Goal: Transaction & Acquisition: Register for event/course

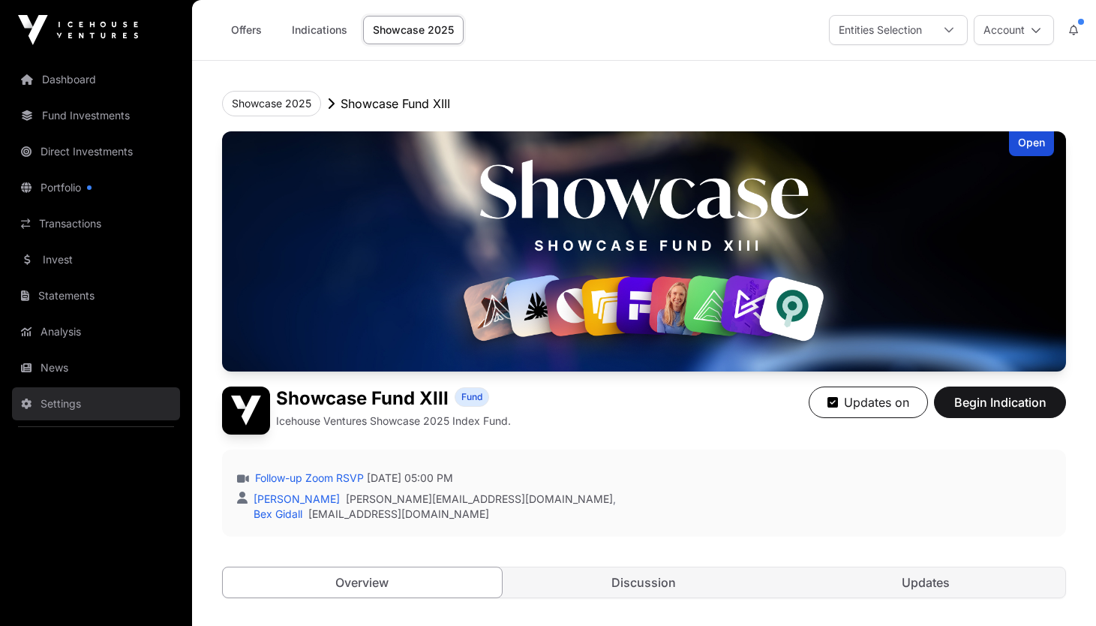
scroll to position [1051, 0]
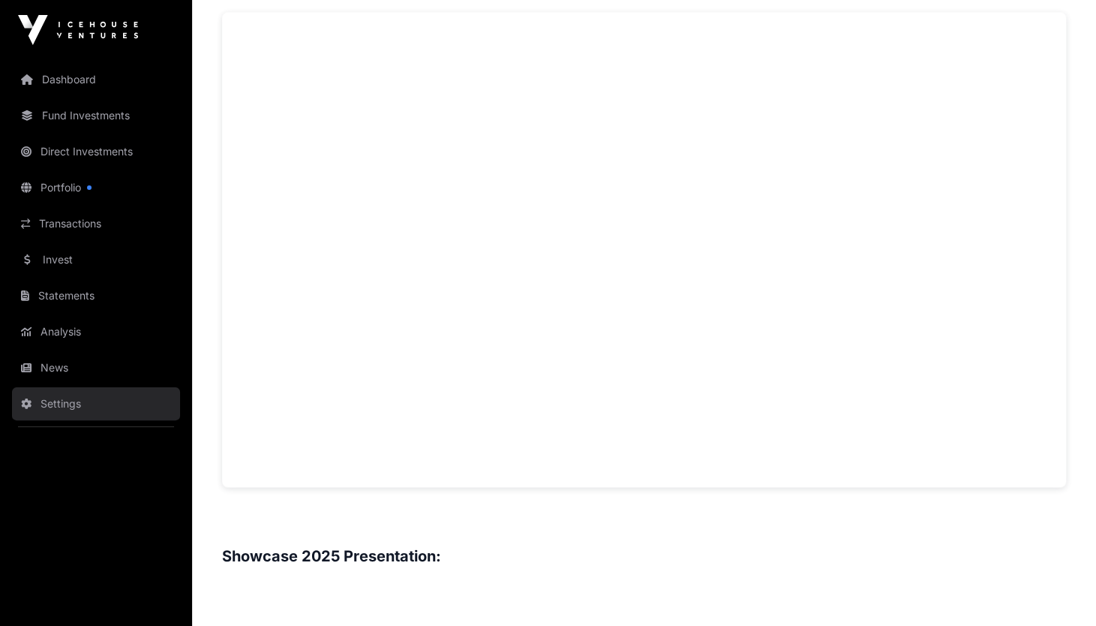
click at [86, 396] on link "Settings" at bounding box center [96, 403] width 168 height 33
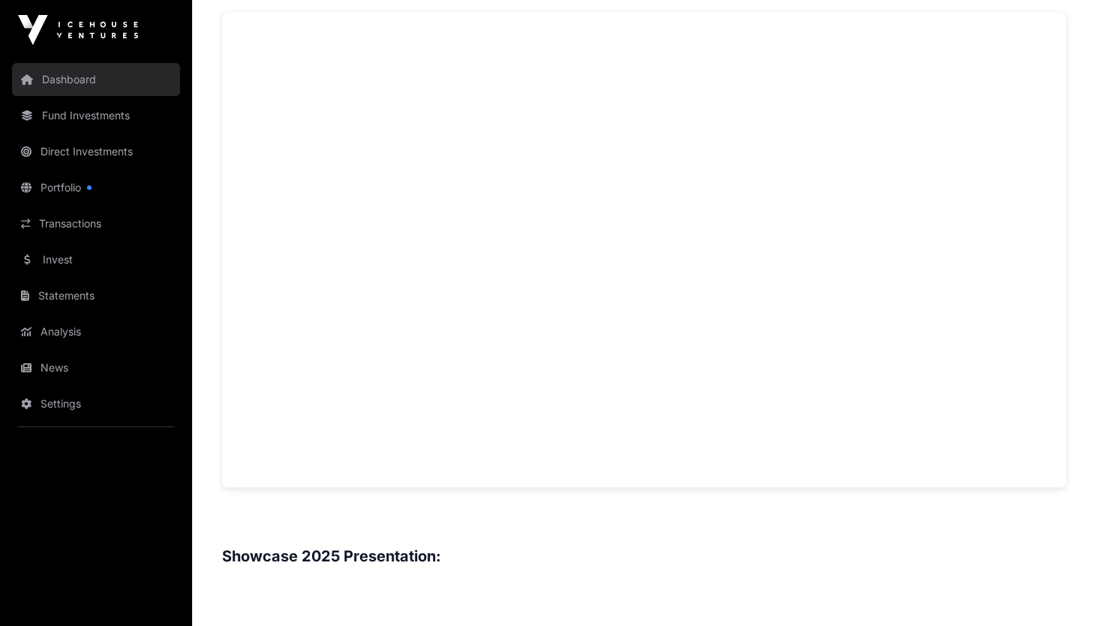
click at [85, 69] on link "Dashboard" at bounding box center [96, 79] width 168 height 33
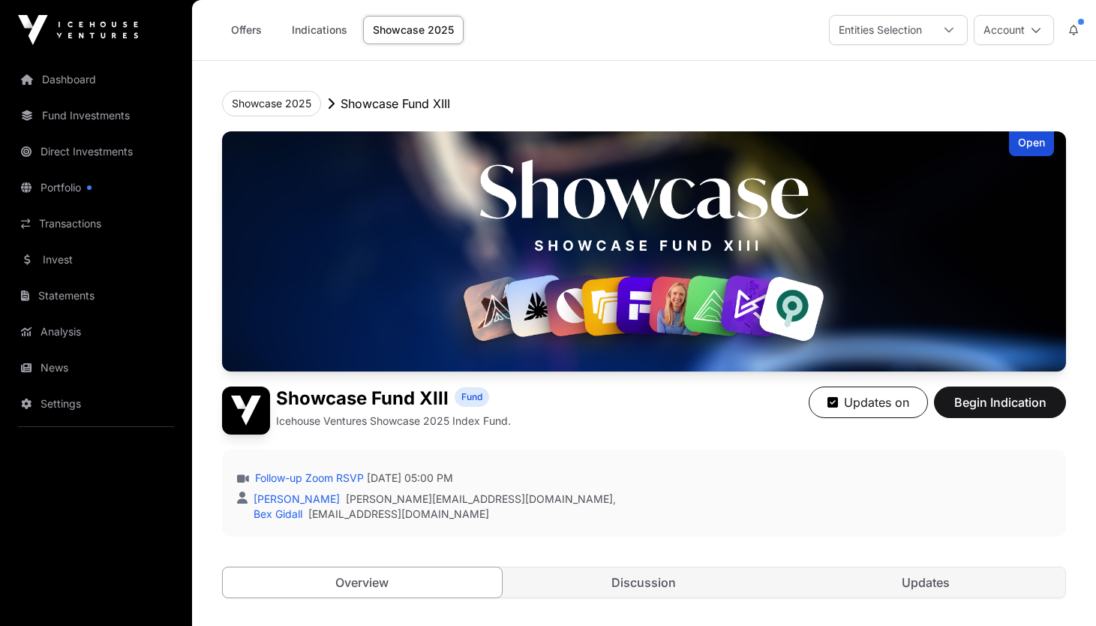
scroll to position [1051, 0]
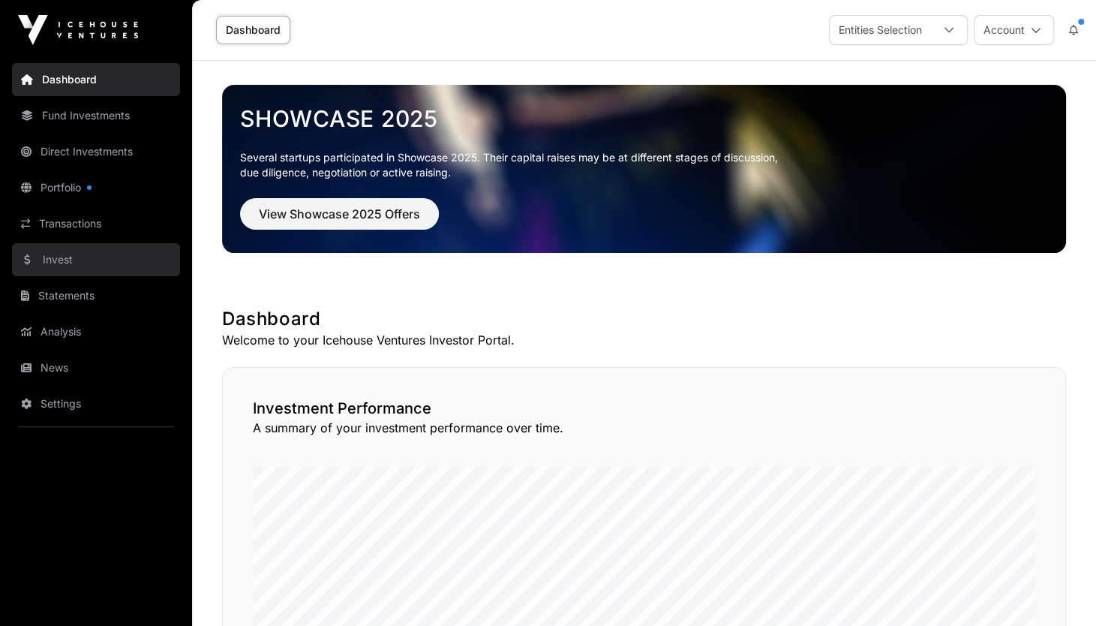
click at [79, 257] on link "Invest" at bounding box center [96, 259] width 168 height 33
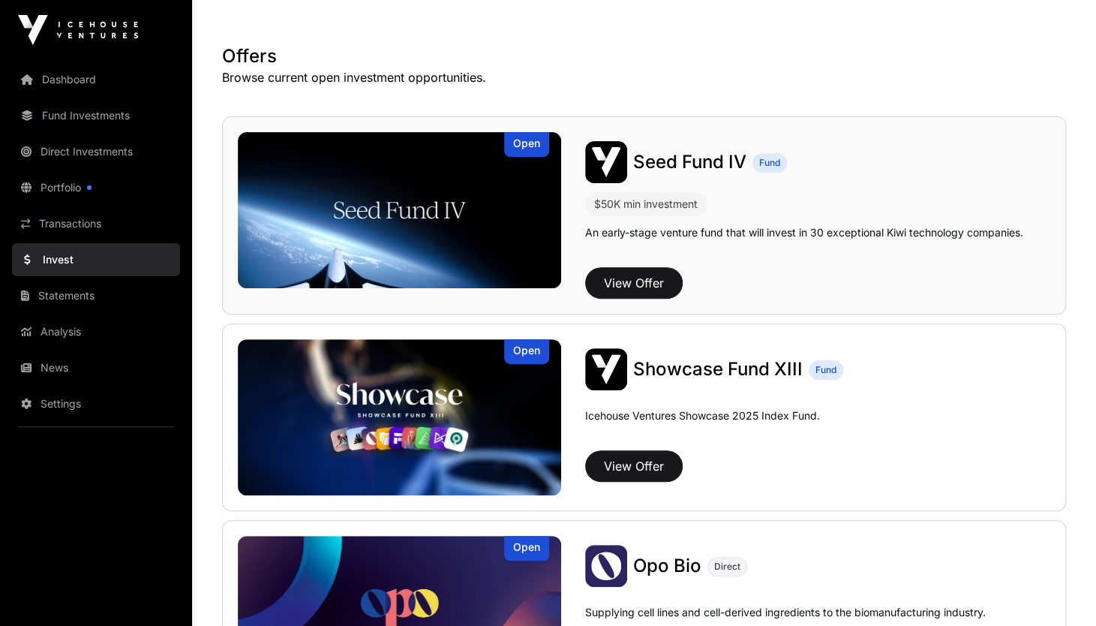
scroll to position [281, 0]
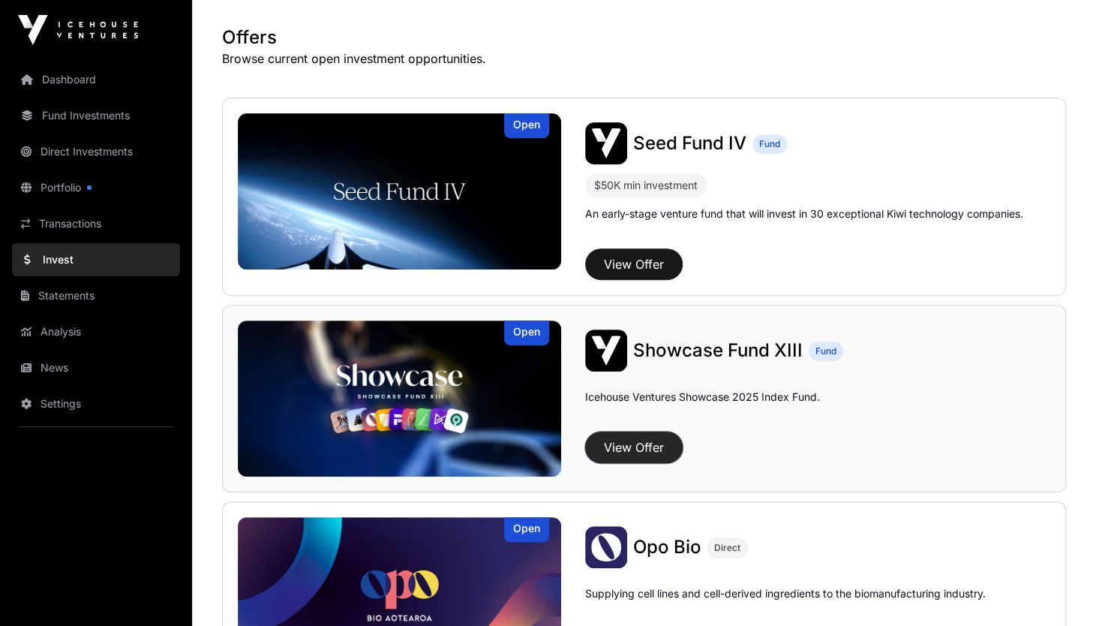
click at [626, 439] on button "View Offer" at bounding box center [634, 447] width 98 height 32
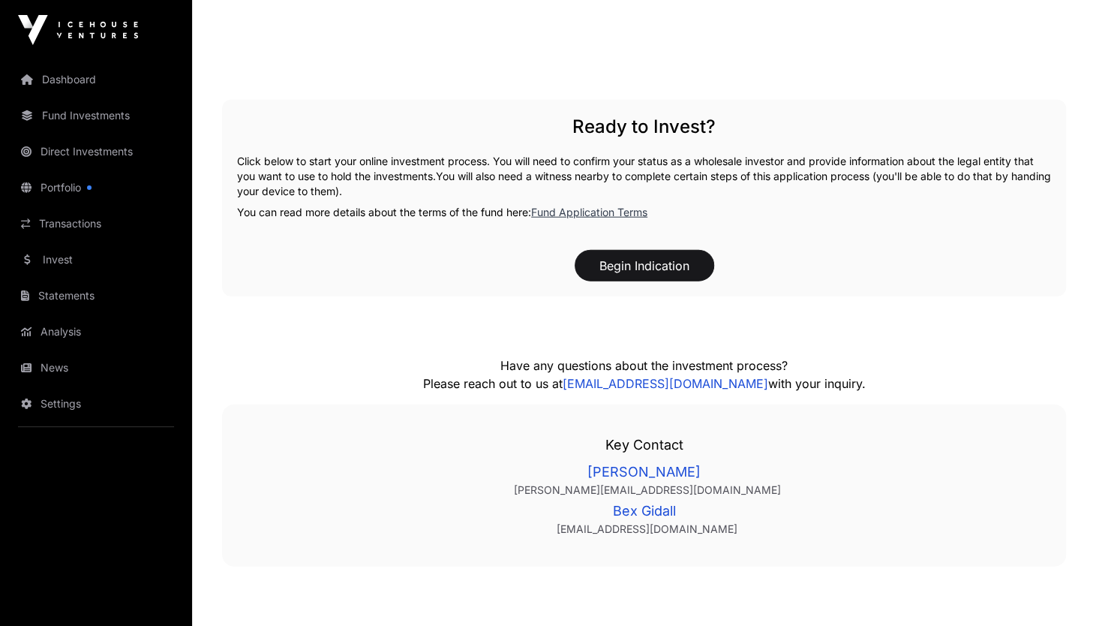
scroll to position [2081, 0]
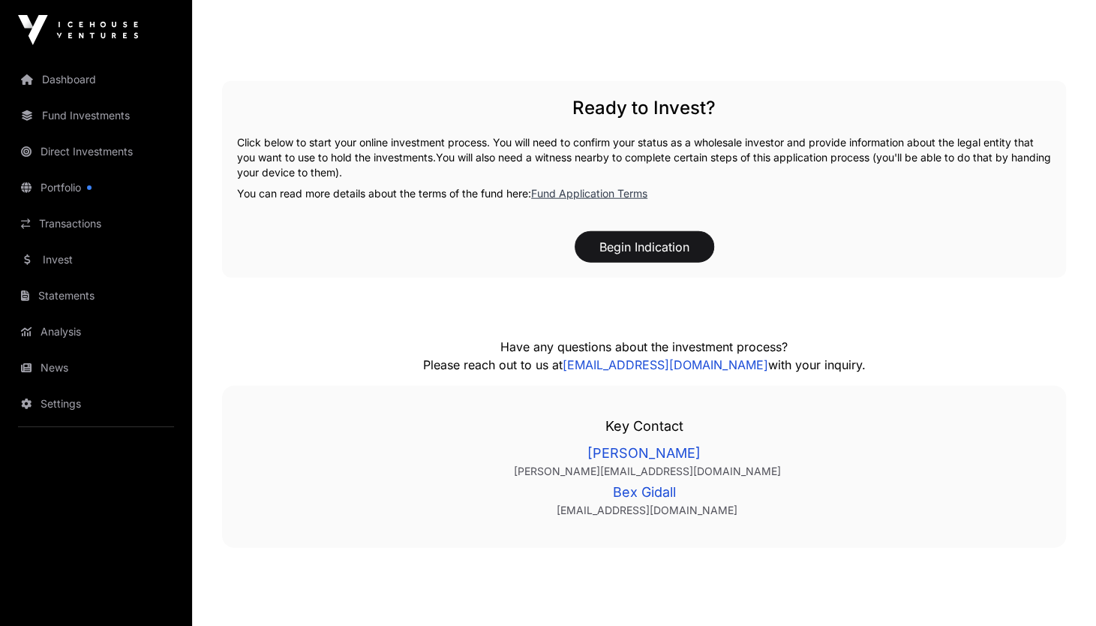
click at [606, 194] on link "Fund Application Terms" at bounding box center [589, 193] width 116 height 13
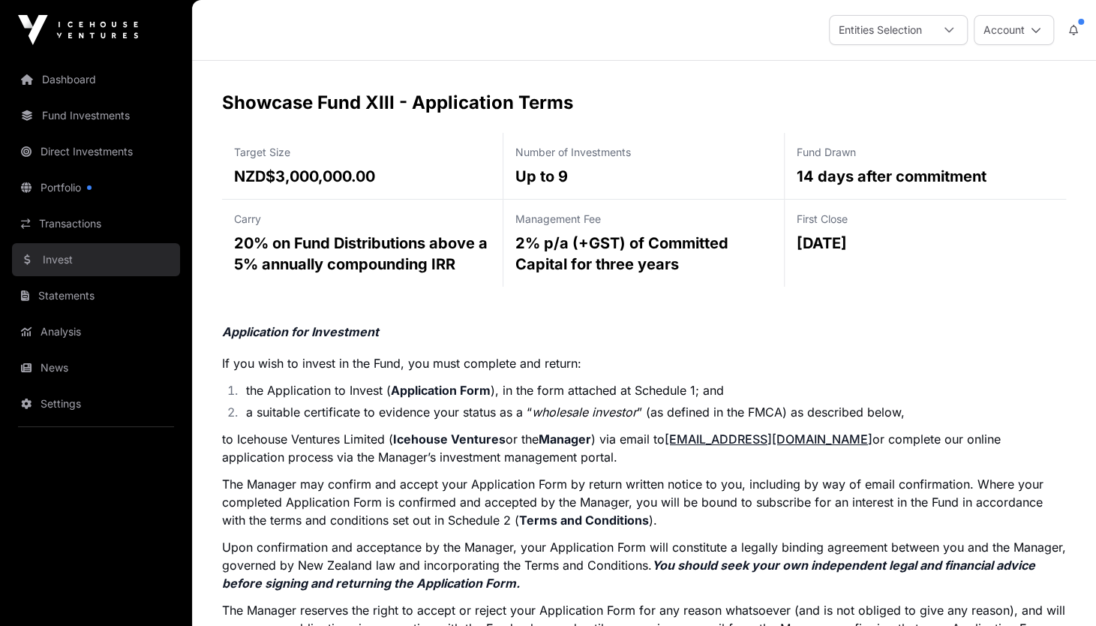
click at [49, 257] on link "Invest" at bounding box center [96, 259] width 168 height 33
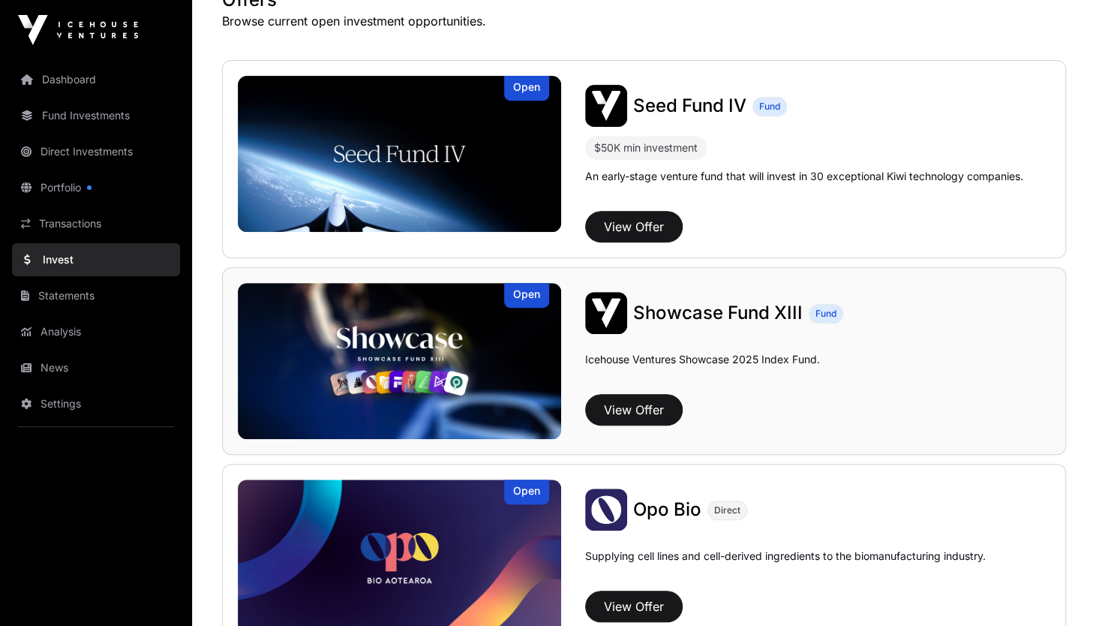
scroll to position [300, 0]
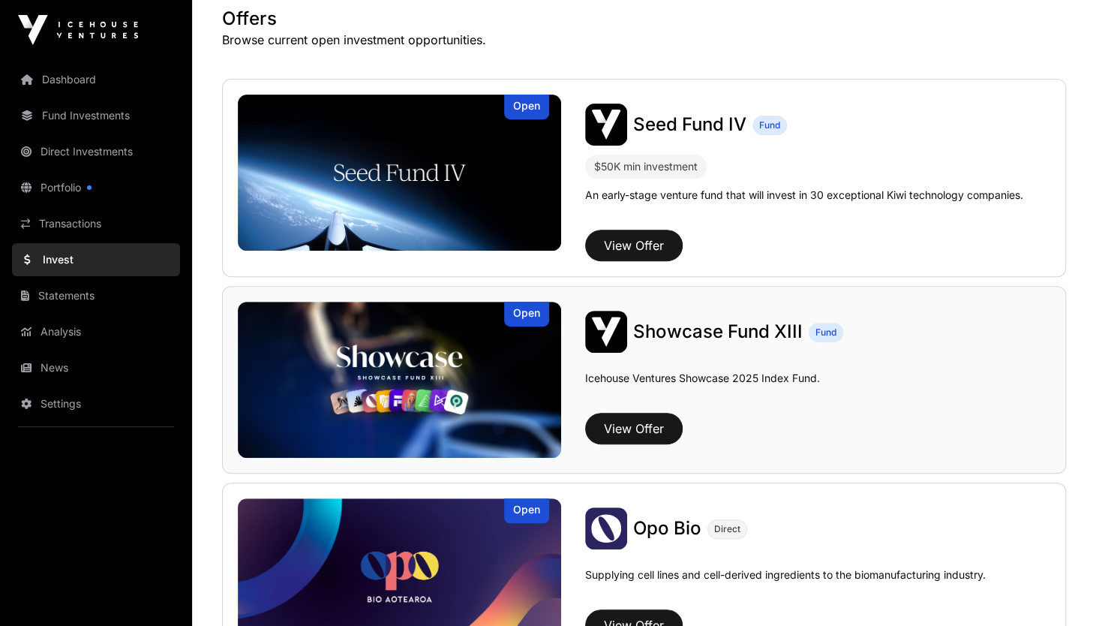
click at [436, 348] on img at bounding box center [399, 380] width 323 height 156
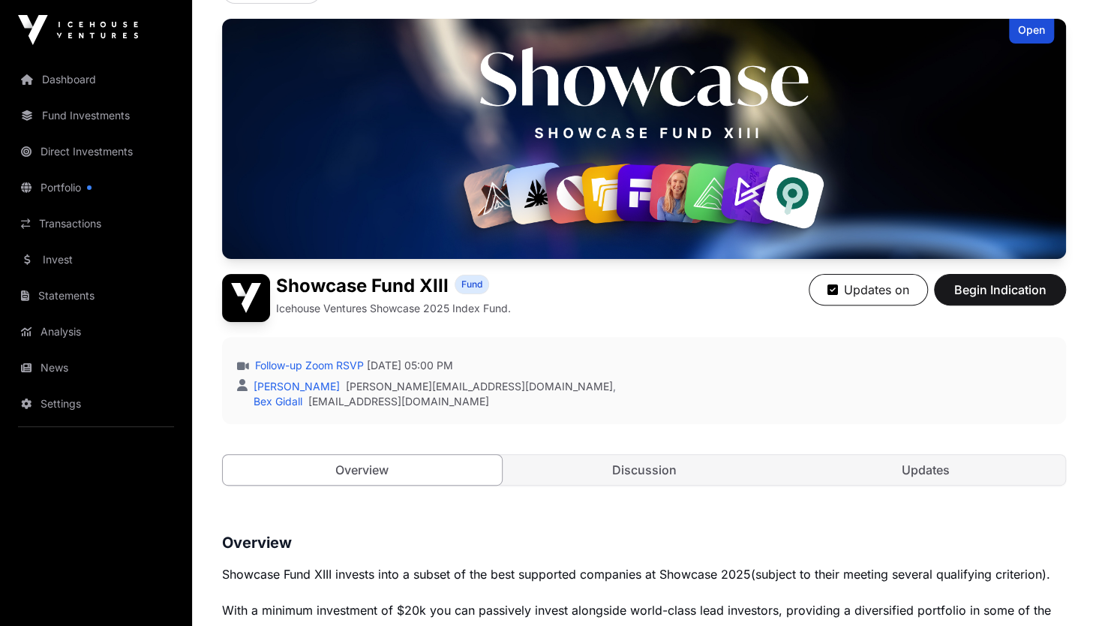
scroll to position [131, 0]
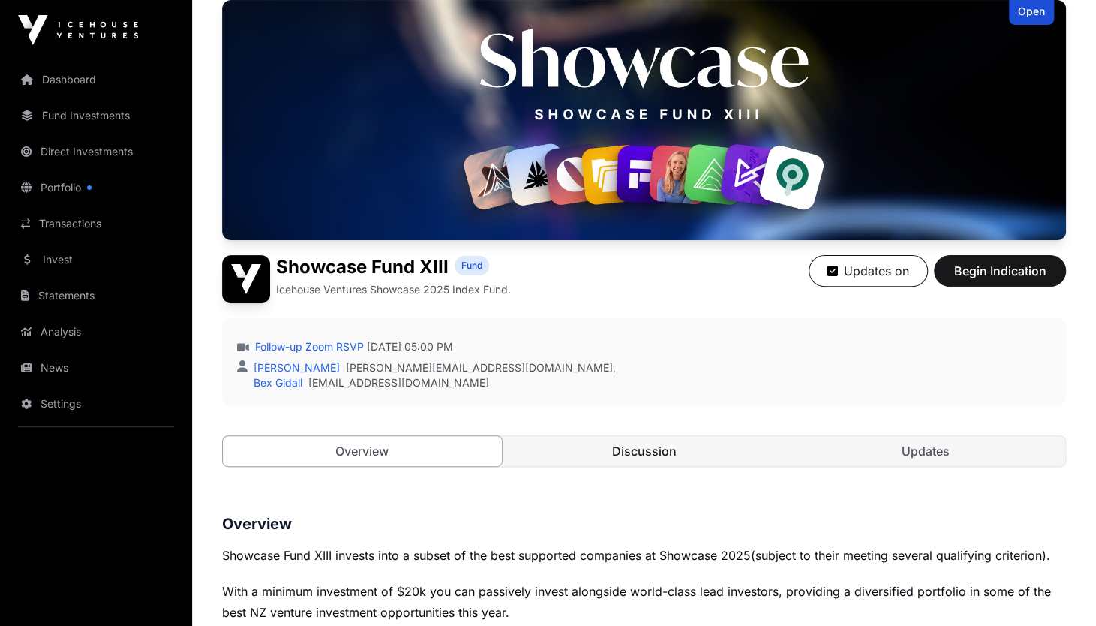
click at [629, 440] on link "Discussion" at bounding box center [644, 451] width 279 height 30
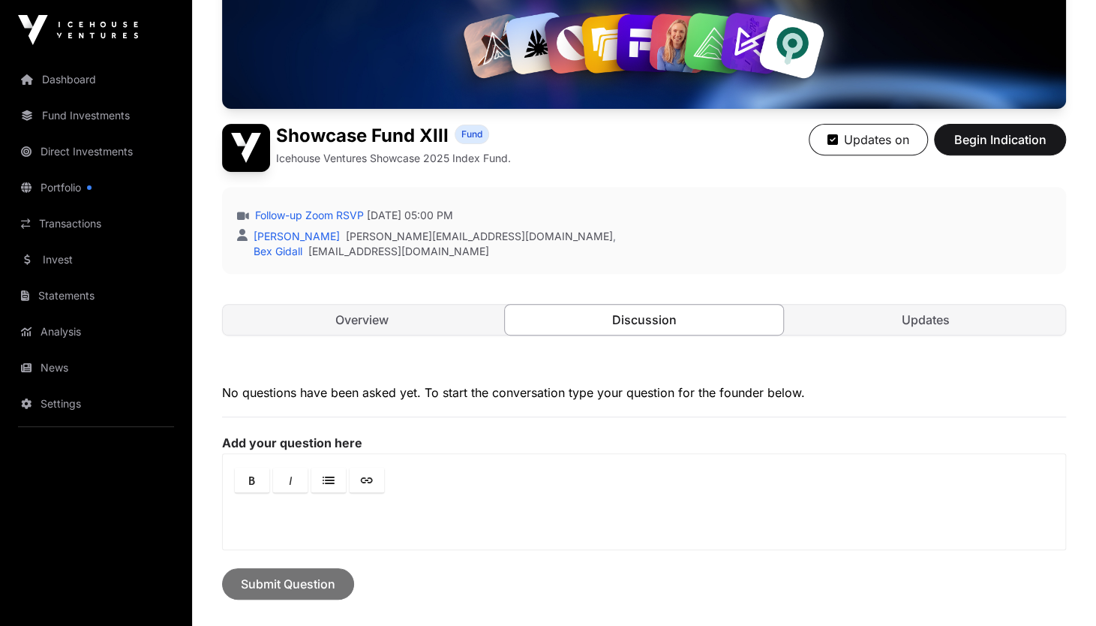
scroll to position [281, 0]
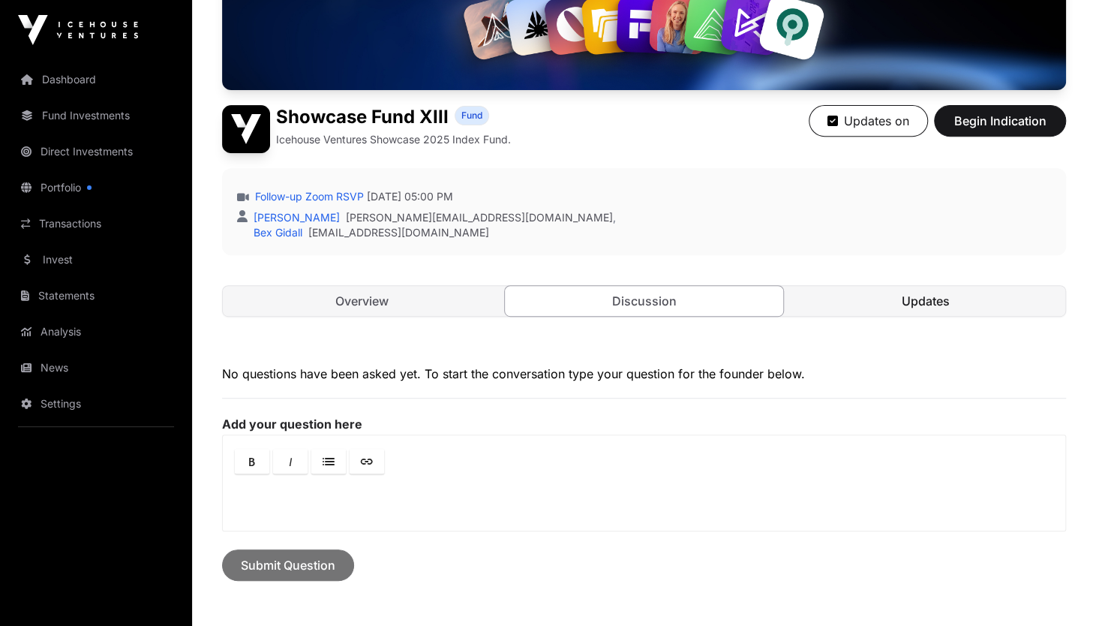
click at [927, 304] on link "Updates" at bounding box center [925, 301] width 279 height 30
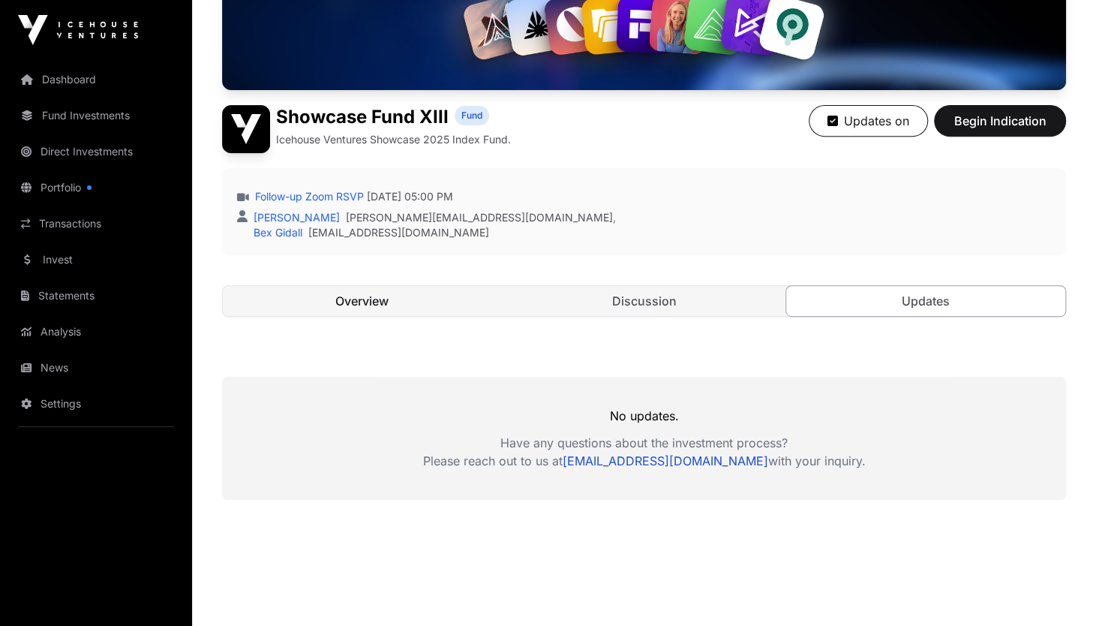
click at [362, 302] on link "Overview" at bounding box center [362, 301] width 279 height 30
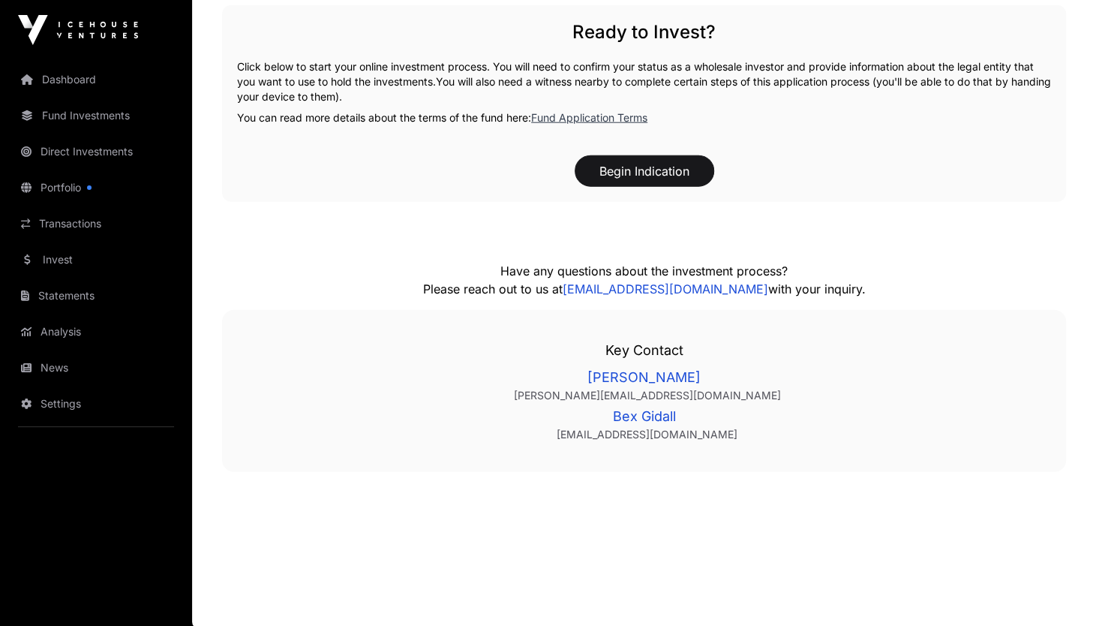
scroll to position [1801, 0]
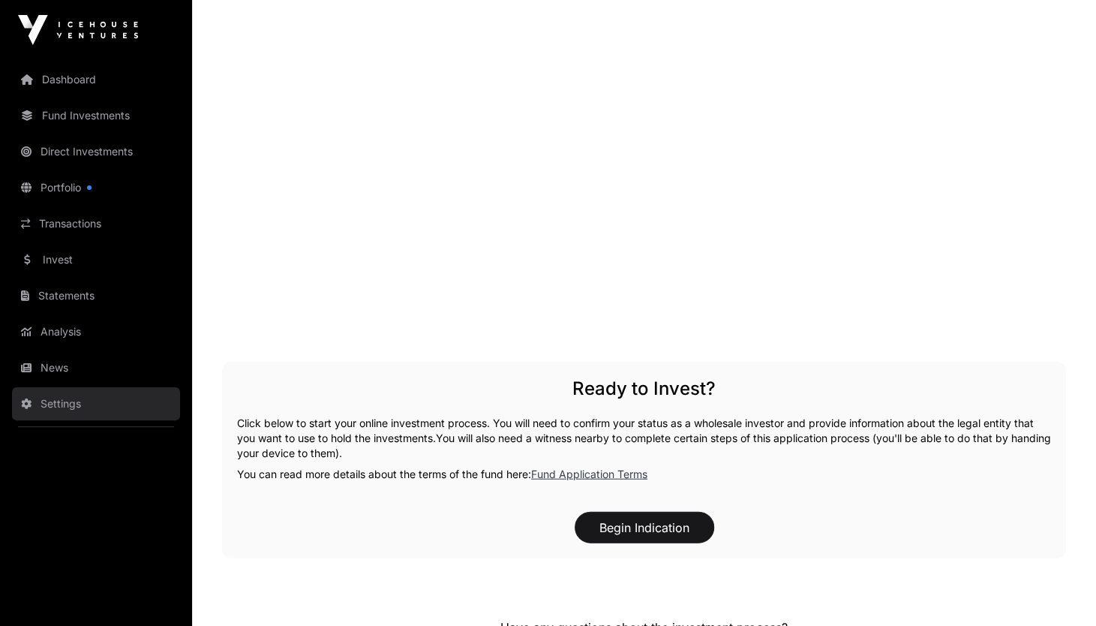
click at [68, 403] on link "Settings" at bounding box center [96, 403] width 168 height 33
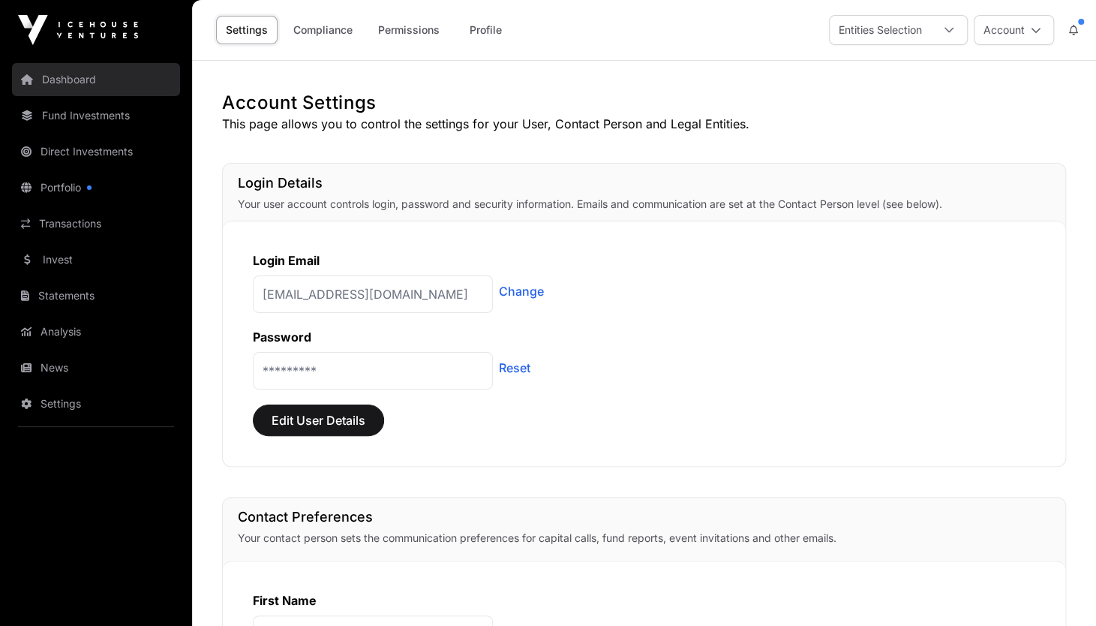
click at [81, 77] on link "Dashboard" at bounding box center [96, 79] width 168 height 33
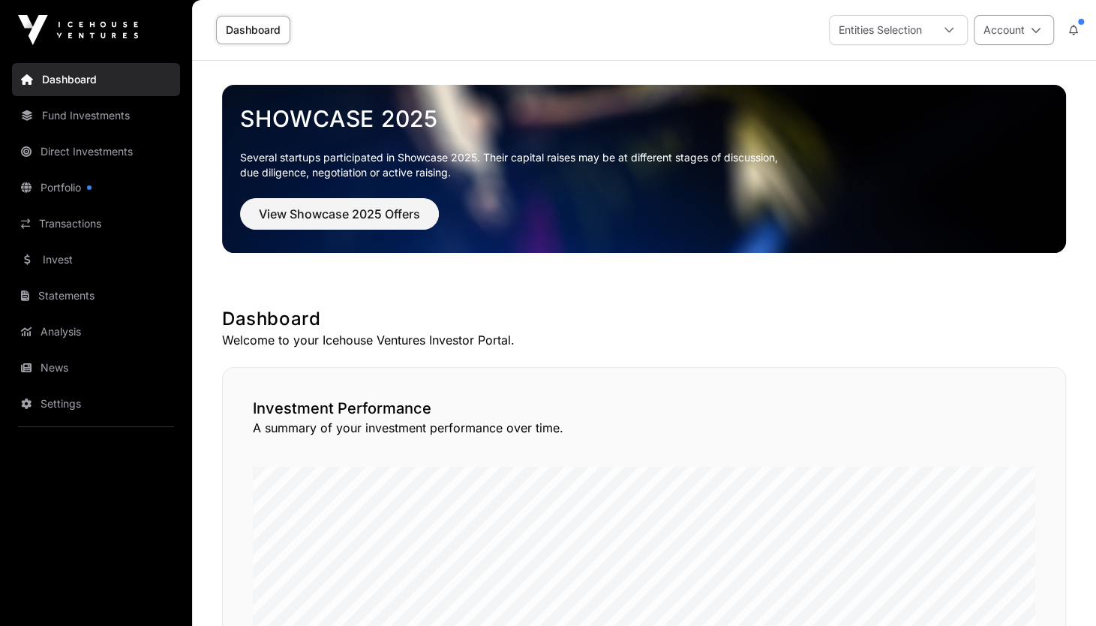
click at [1032, 34] on icon at bounding box center [1036, 30] width 11 height 11
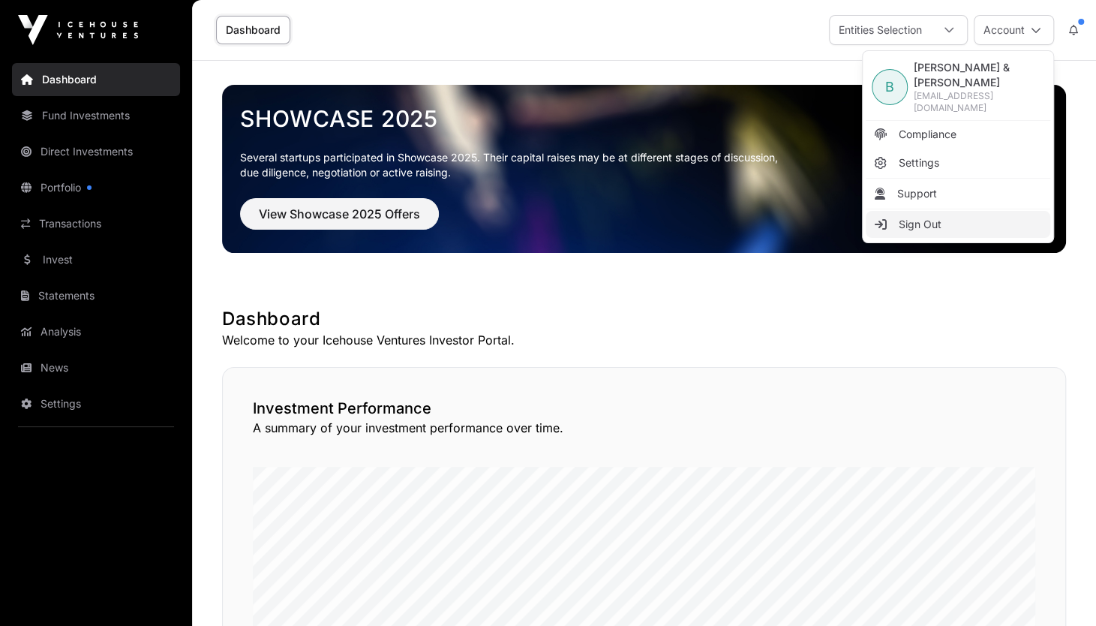
click at [923, 215] on link "Sign Out" at bounding box center [958, 224] width 185 height 27
